Goal: Find specific page/section: Find specific page/section

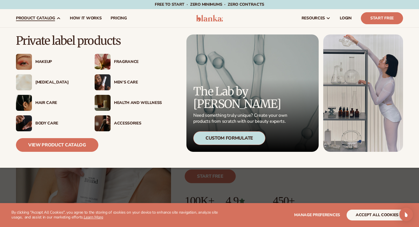
click at [124, 82] on div "Men’s Care" at bounding box center [138, 82] width 48 height 5
